Goal: Check status

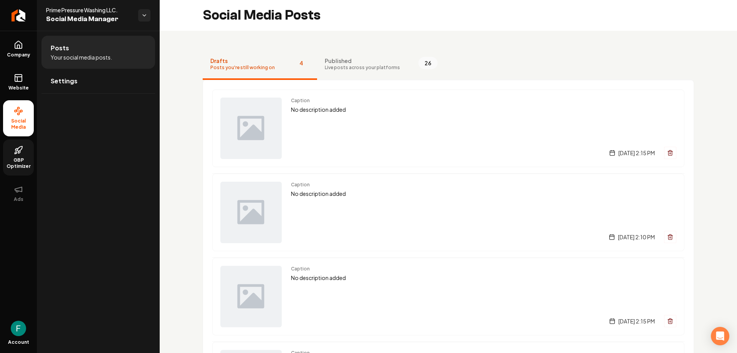
click at [12, 157] on span "GBP Optimizer" at bounding box center [18, 163] width 31 height 12
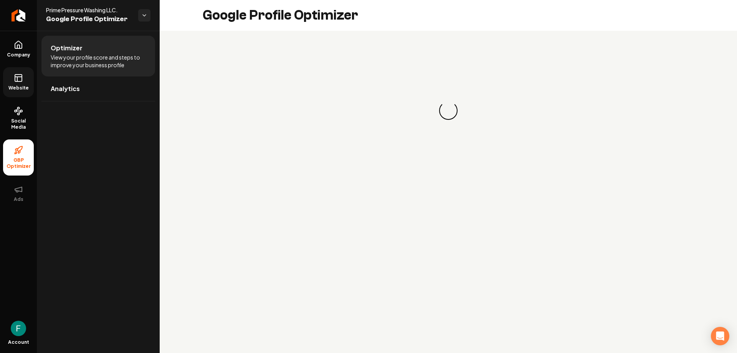
click at [30, 78] on link "Website" at bounding box center [18, 82] width 31 height 30
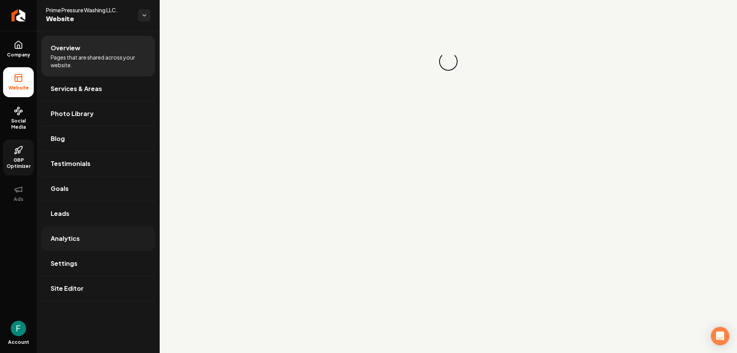
click at [77, 244] on link "Analytics" at bounding box center [98, 238] width 114 height 25
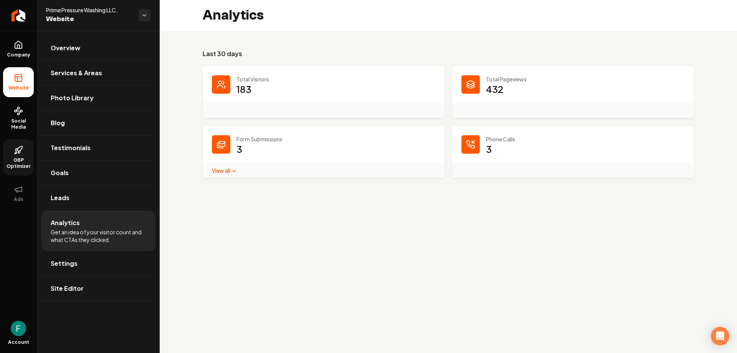
click at [216, 176] on div "View all → Form Submissions stats" at bounding box center [324, 170] width 242 height 15
click at [218, 172] on link "View all → Form Submissions stats" at bounding box center [224, 170] width 24 height 7
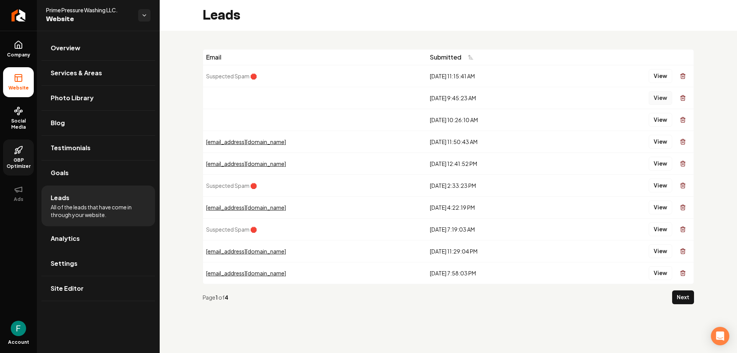
click at [654, 95] on button "View" at bounding box center [660, 98] width 23 height 14
click at [656, 75] on button "View" at bounding box center [660, 76] width 23 height 14
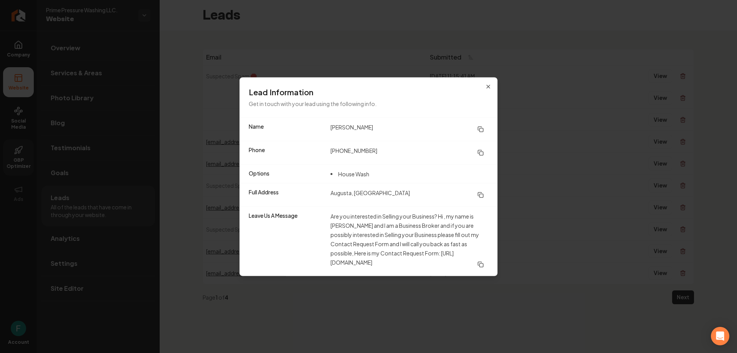
drag, startPoint x: 349, startPoint y: 258, endPoint x: 412, endPoint y: 258, distance: 63.3
click at [412, 258] on dd "Are you interested in Selling your Business? Hi , my name is [PERSON_NAME] and …" at bounding box center [410, 241] width 158 height 60
click at [333, 188] on dd "Augusta, [GEOGRAPHIC_DATA]" at bounding box center [410, 195] width 158 height 14
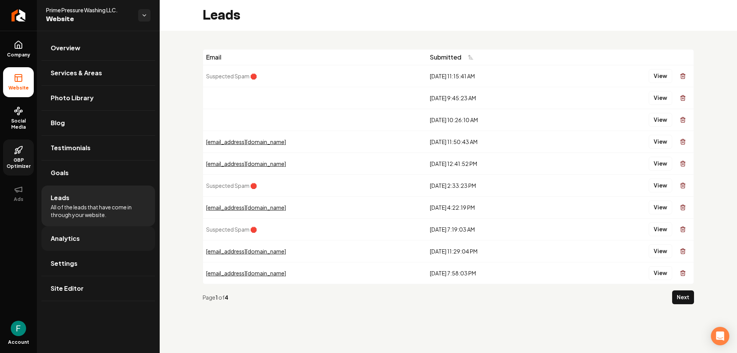
click at [81, 239] on link "Analytics" at bounding box center [98, 238] width 114 height 25
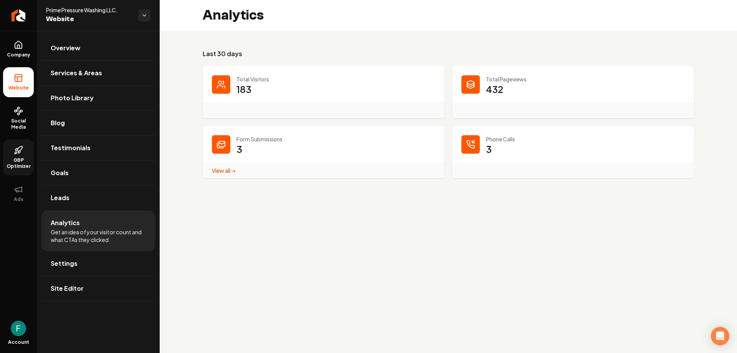
click at [251, 81] on p "Total Visitors" at bounding box center [335, 79] width 199 height 8
